Goal: Task Accomplishment & Management: Use online tool/utility

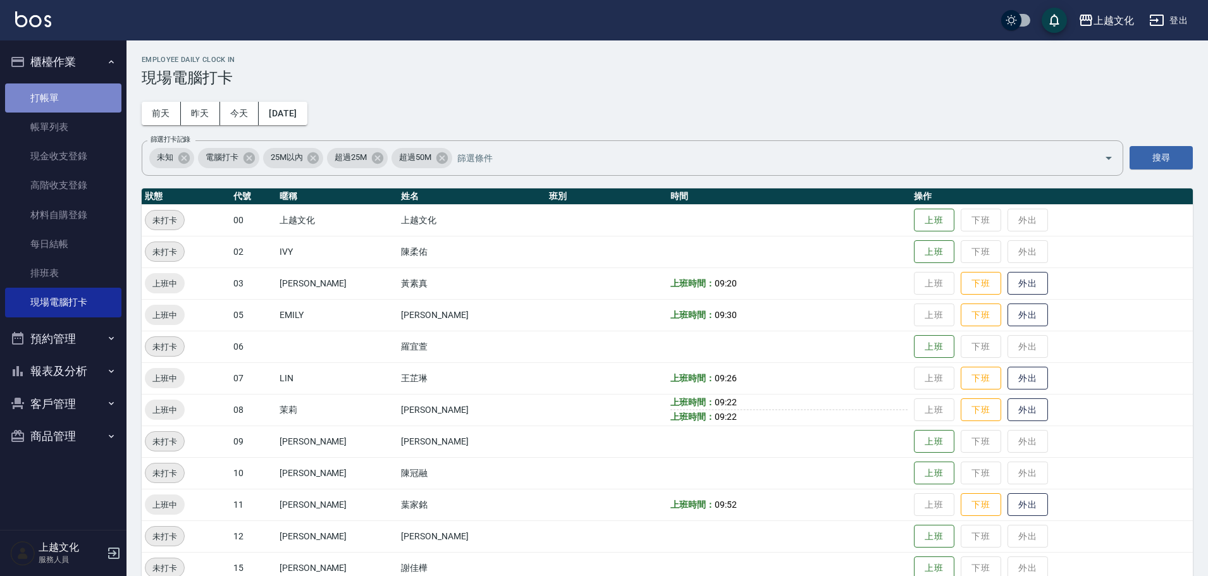
click at [47, 97] on link "打帳單" at bounding box center [63, 98] width 116 height 29
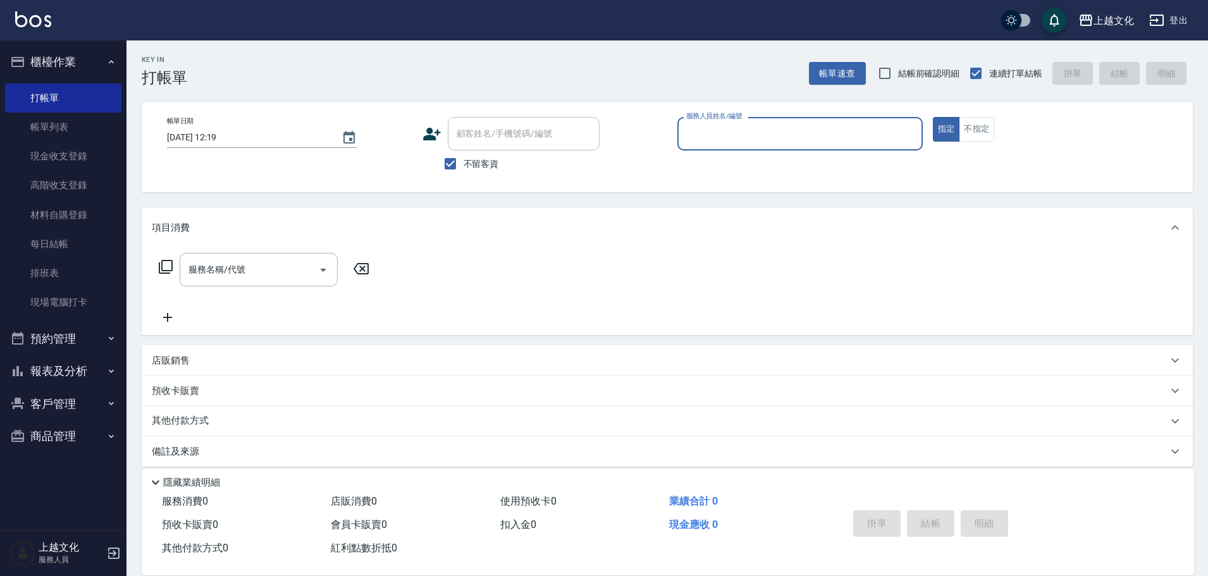
click at [737, 137] on input "服務人員姓名/編號" at bounding box center [800, 134] width 234 height 22
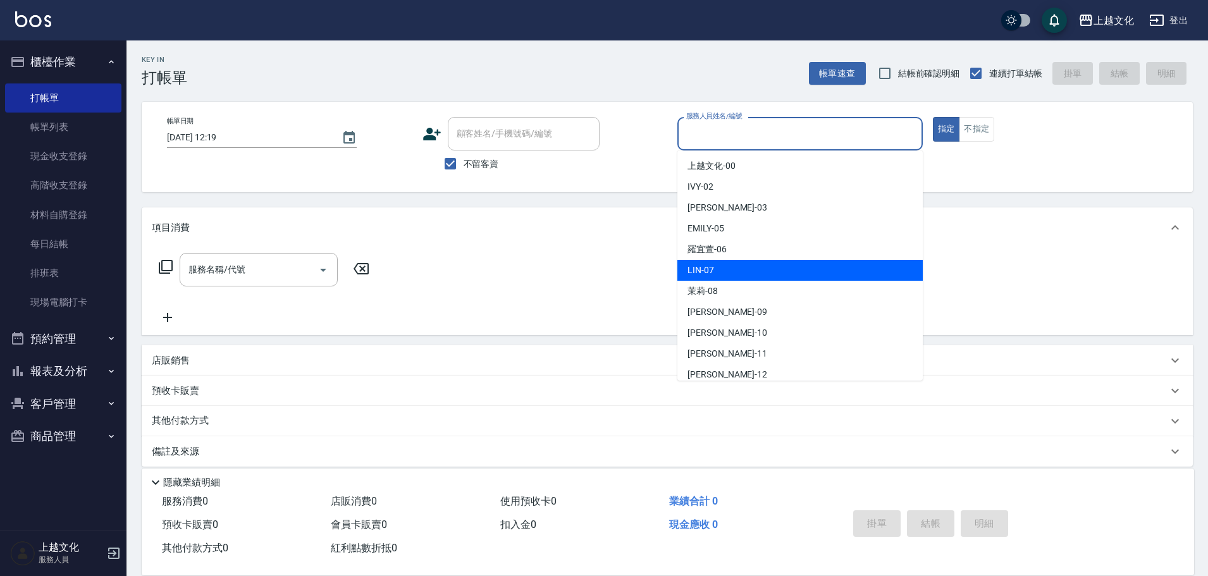
click at [743, 266] on div "[PERSON_NAME] -07" at bounding box center [800, 270] width 245 height 21
type input "[PERSON_NAME]-07"
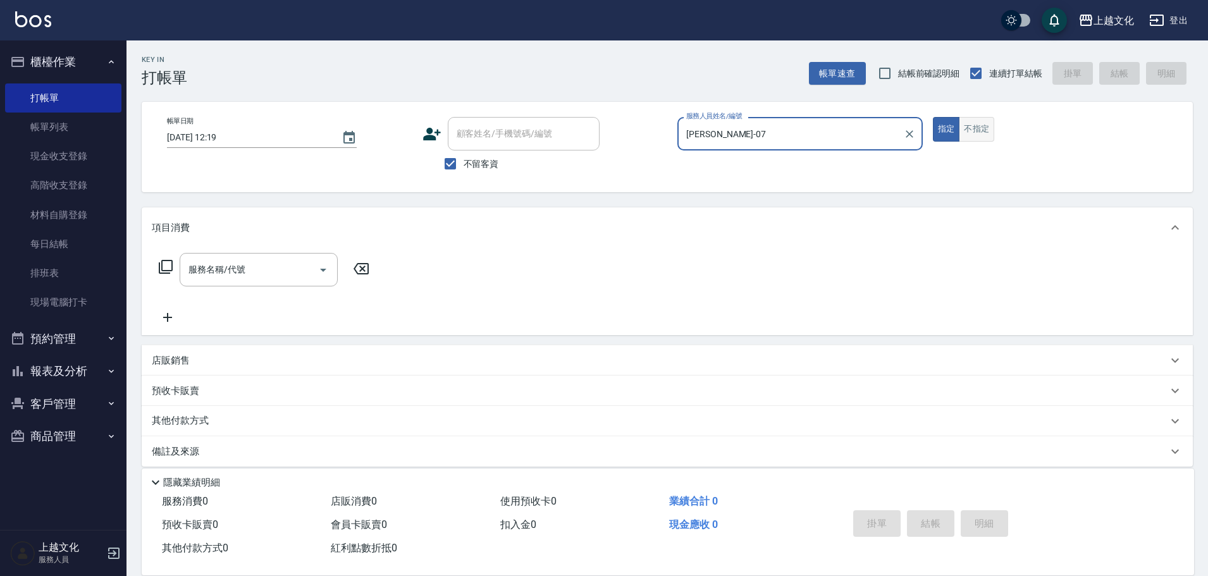
click at [979, 128] on button "不指定" at bounding box center [976, 129] width 35 height 25
click at [170, 266] on icon at bounding box center [165, 266] width 15 height 15
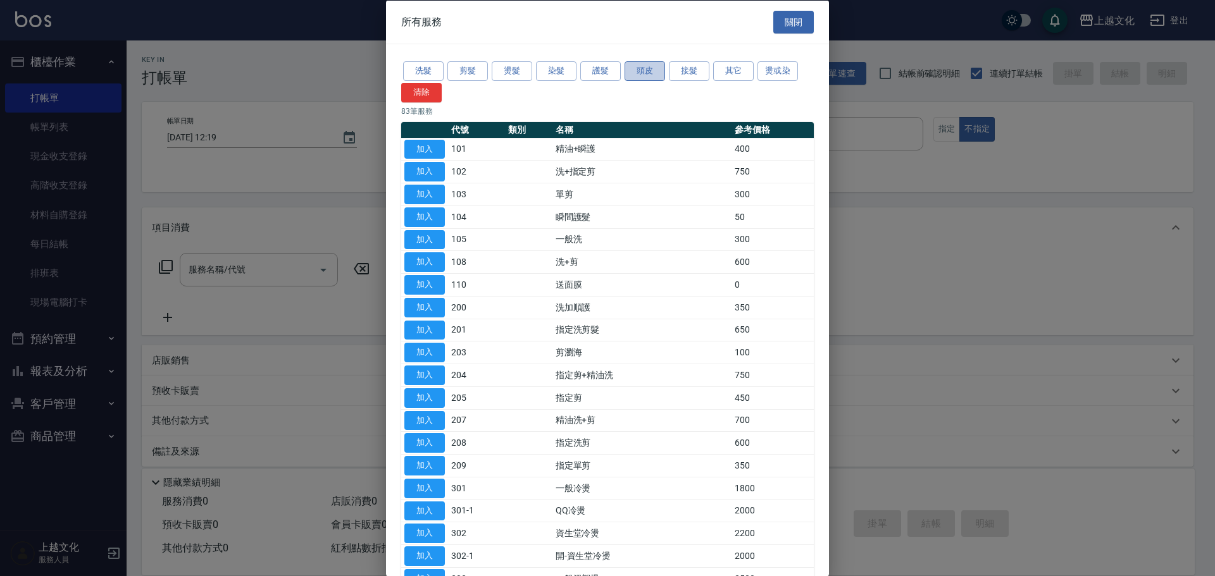
click at [645, 67] on button "頭皮" at bounding box center [644, 71] width 40 height 20
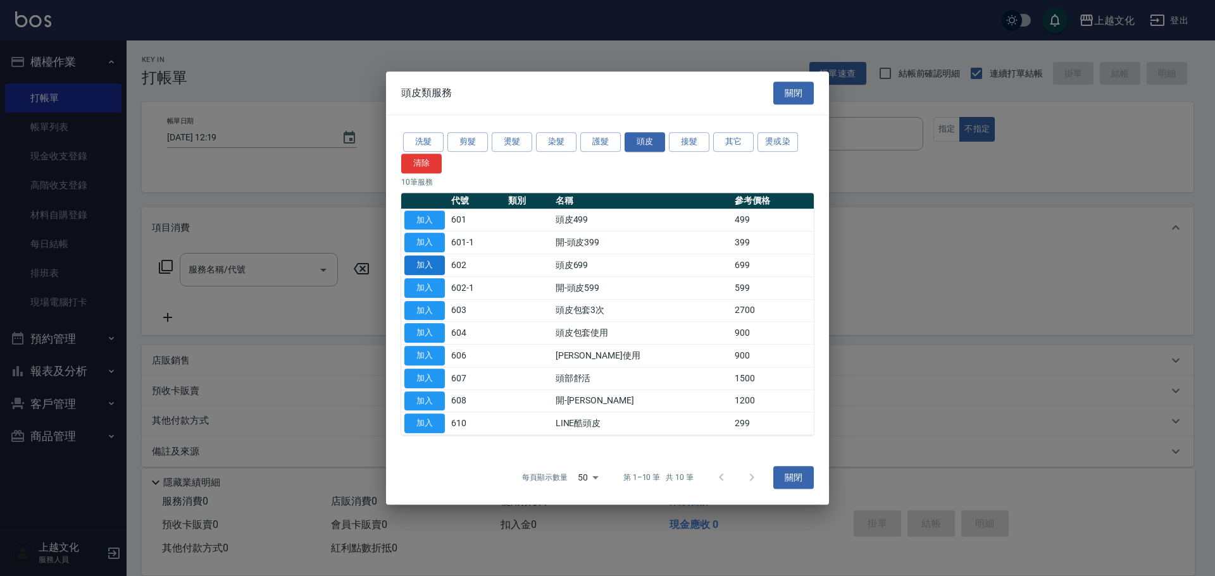
click at [418, 266] on button "加入" at bounding box center [424, 266] width 40 height 20
type input "頭皮699(602)"
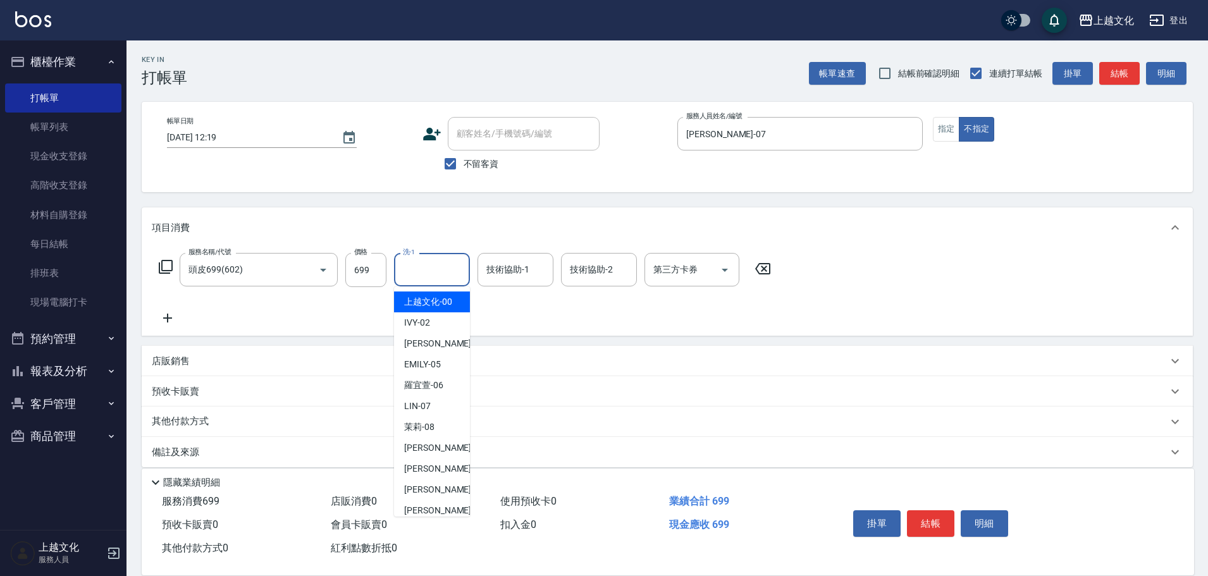
click at [432, 268] on input "洗-1" at bounding box center [432, 270] width 65 height 22
click at [452, 483] on div "[PERSON_NAME] -11" at bounding box center [432, 490] width 76 height 21
type input "[PERSON_NAME]-11"
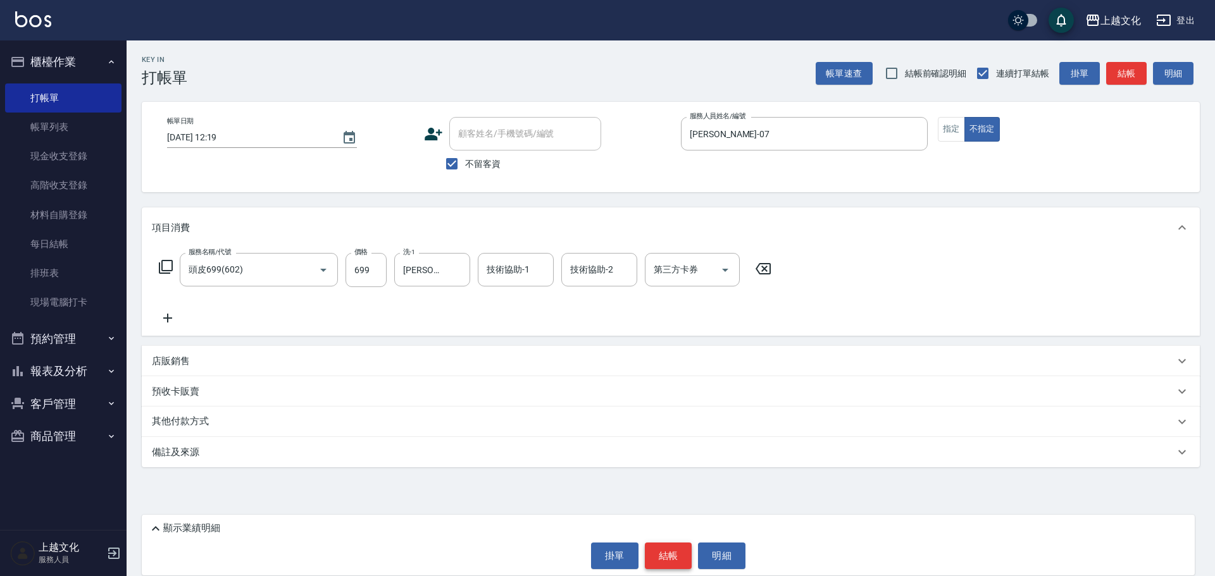
click at [674, 557] on button "結帳" at bounding box center [668, 556] width 47 height 27
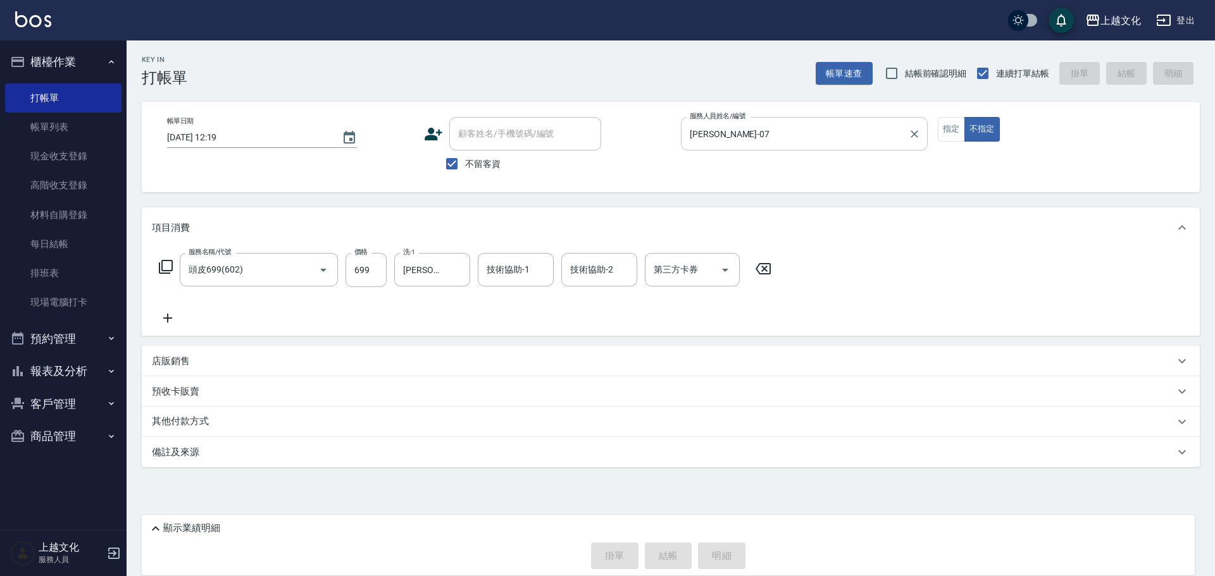
type input "[DATE] 12:20"
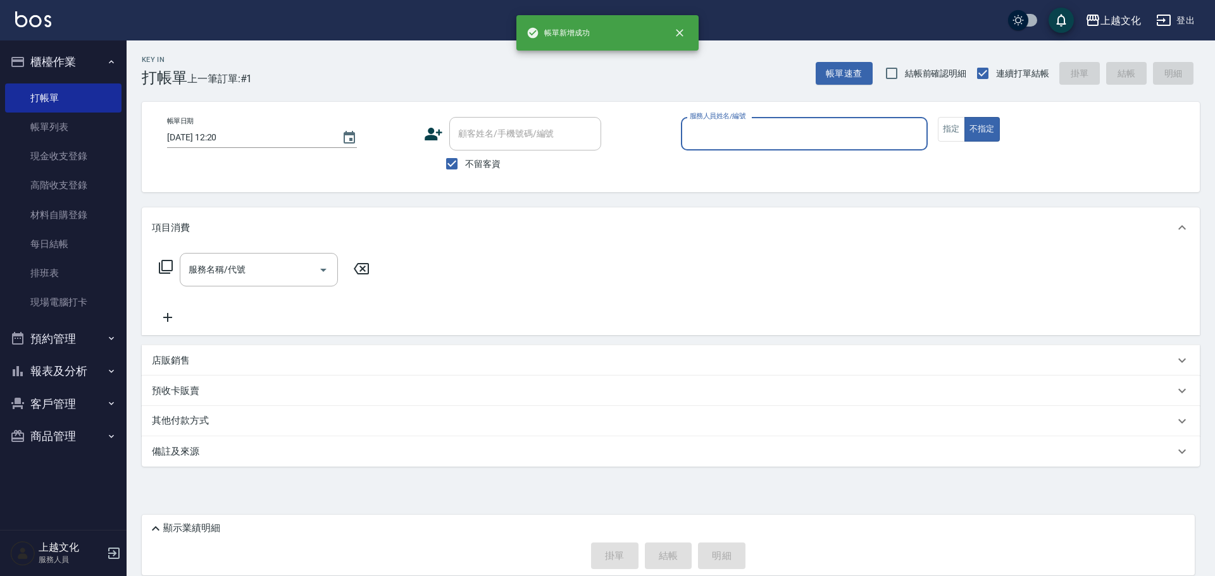
click at [723, 139] on input "服務人員姓名/編號" at bounding box center [803, 134] width 235 height 22
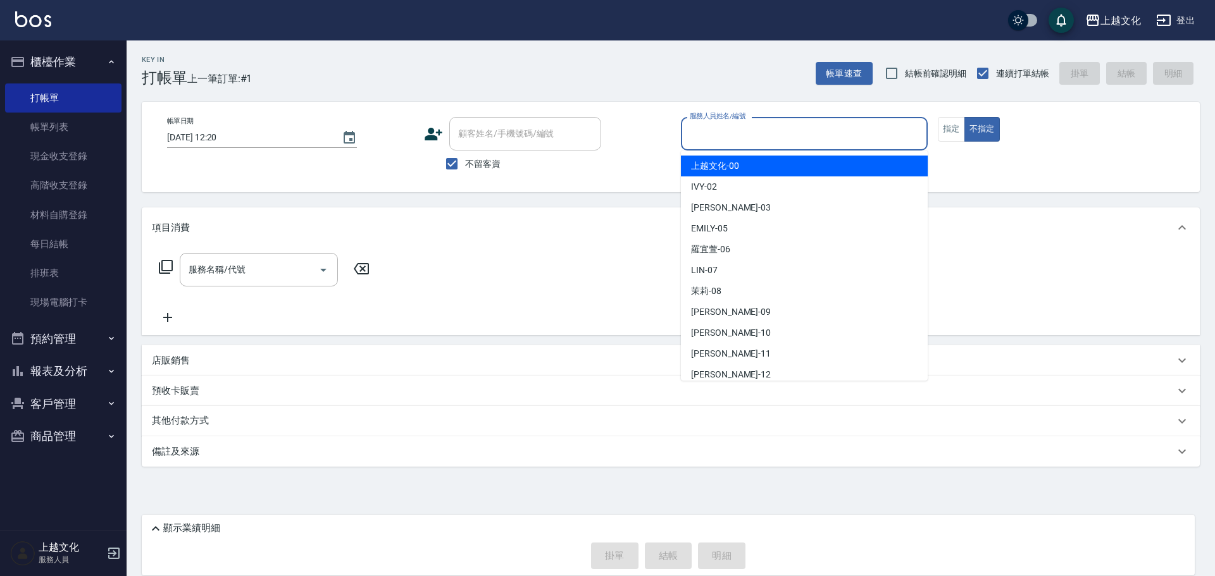
click at [725, 138] on input "服務人員姓名/編號" at bounding box center [803, 134] width 235 height 22
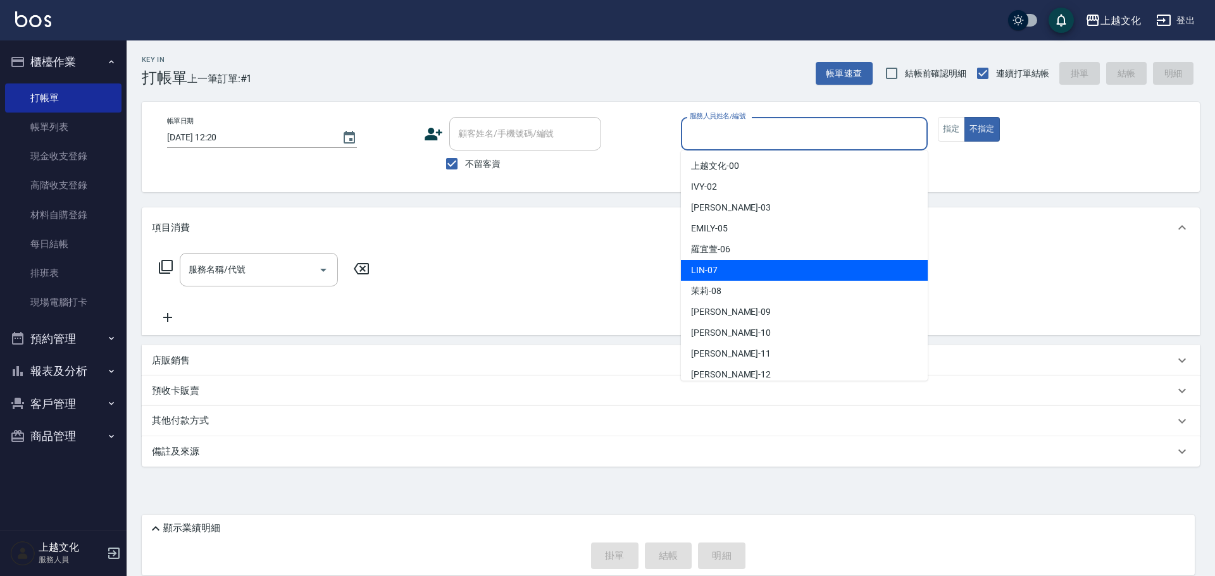
click at [738, 280] on div "[PERSON_NAME] -07" at bounding box center [804, 270] width 247 height 21
click at [738, 280] on div "服務名稱/代號 服務名稱/代號" at bounding box center [671, 291] width 1058 height 87
type input "[PERSON_NAME]-07"
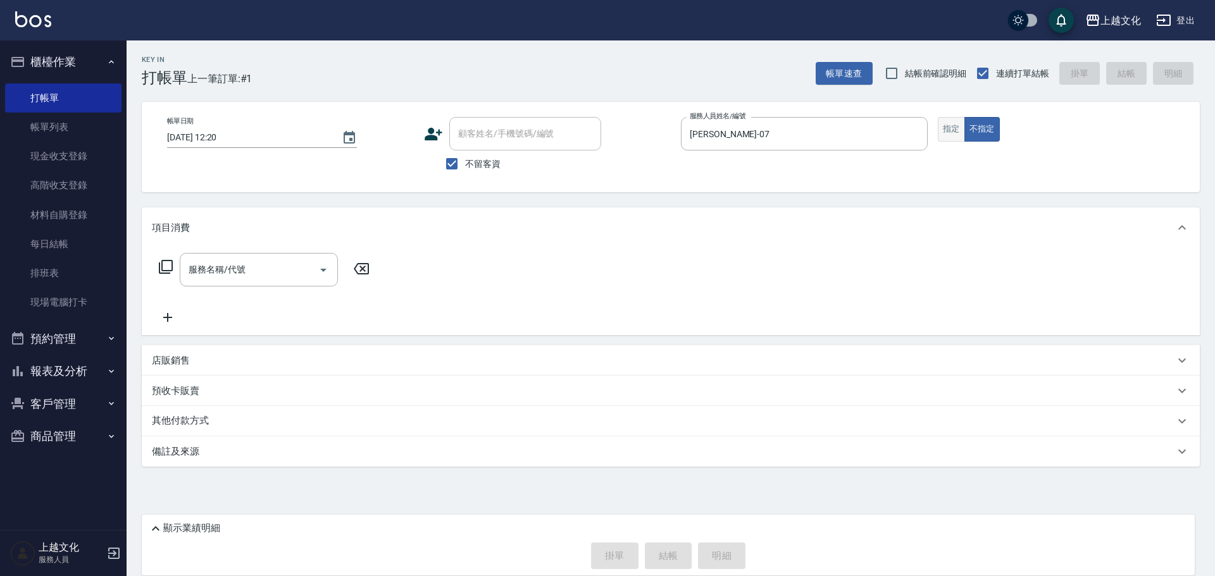
click at [945, 133] on button "指定" at bounding box center [951, 129] width 27 height 25
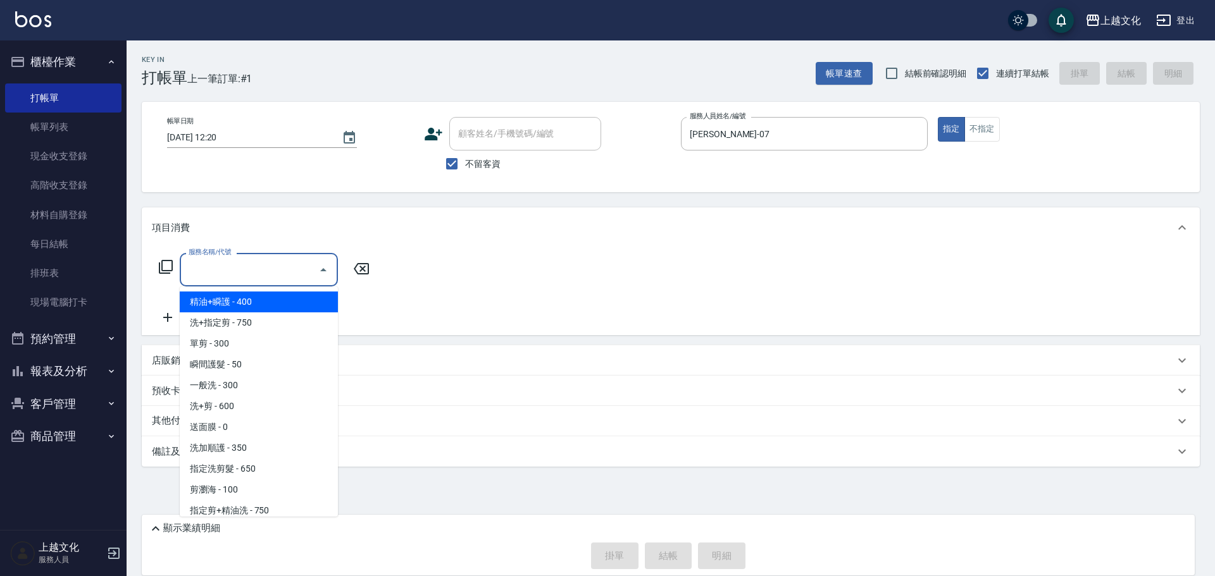
click at [228, 276] on input "服務名稱/代號" at bounding box center [249, 270] width 128 height 22
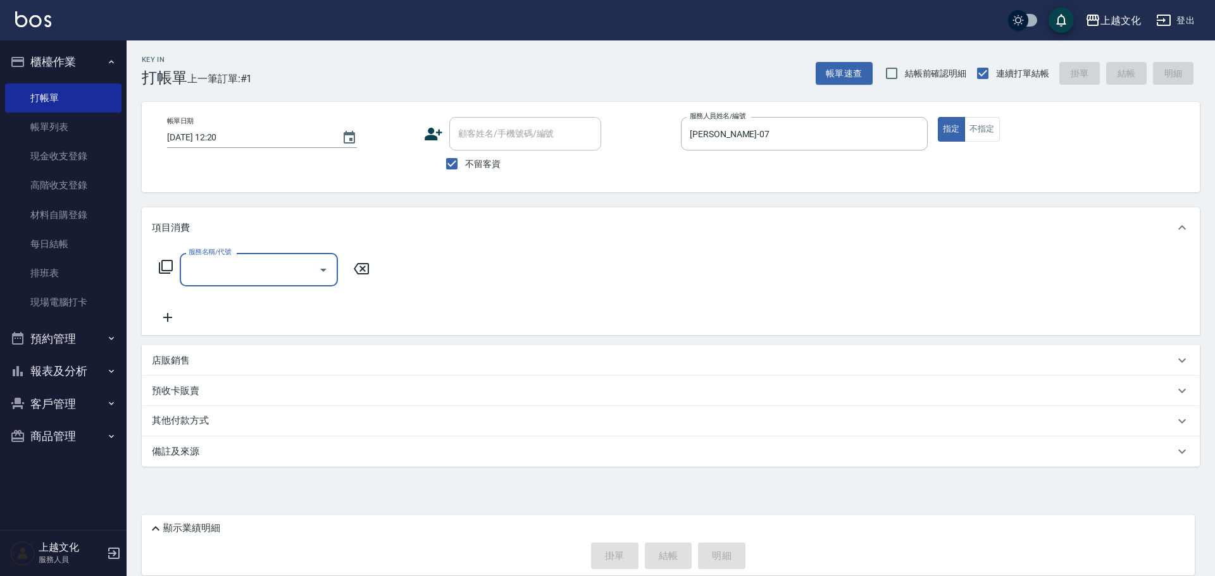
click at [272, 284] on div "服務名稱/代號" at bounding box center [259, 270] width 158 height 34
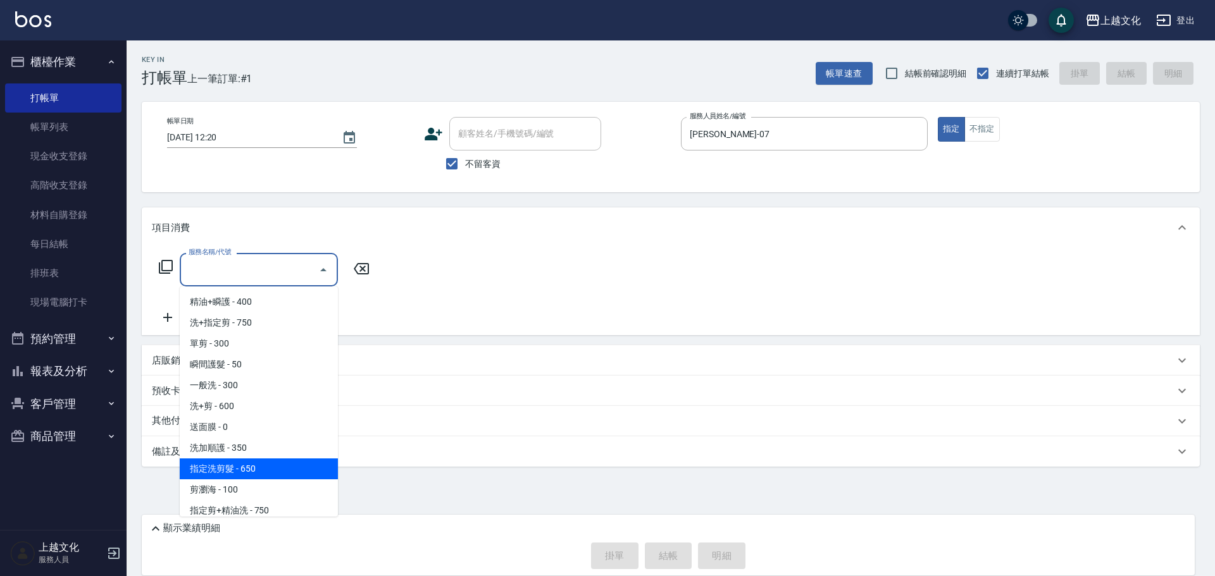
click at [290, 464] on span "指定洗剪髮 - 650" at bounding box center [259, 469] width 158 height 21
type input "指定洗剪髮(201)"
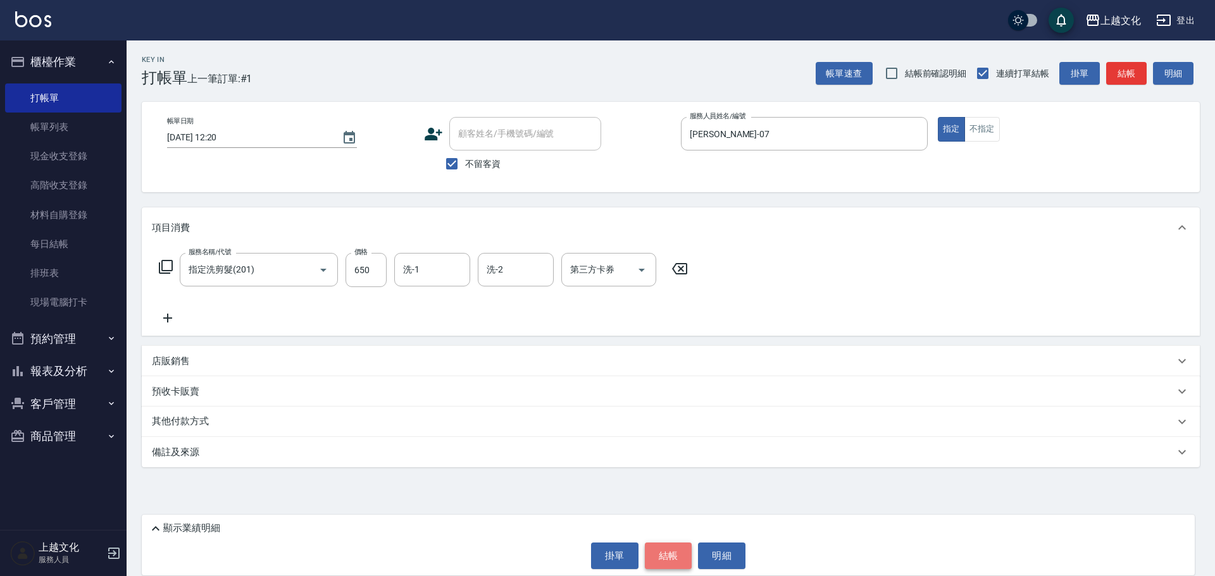
click at [670, 554] on button "結帳" at bounding box center [668, 556] width 47 height 27
